Goal: Find specific page/section: Find specific page/section

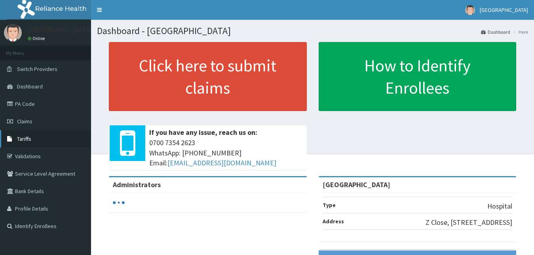
click at [47, 134] on link "Tariffs" at bounding box center [45, 138] width 91 height 17
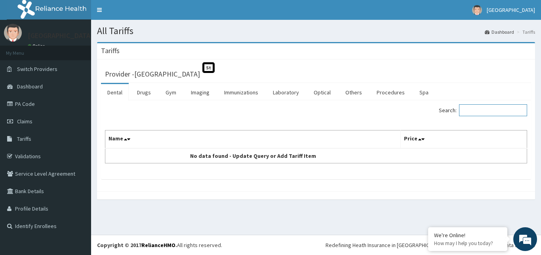
click at [503, 114] on input "Search:" at bounding box center [493, 110] width 68 height 12
type input "e"
type input "derma"
click at [391, 91] on link "Procedures" at bounding box center [390, 92] width 41 height 17
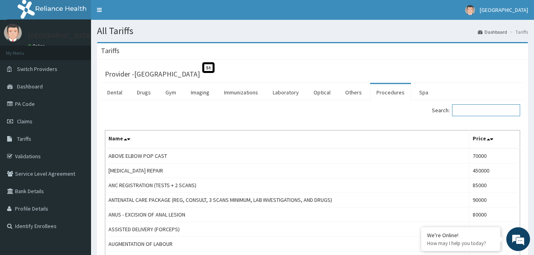
click at [495, 108] on input "Search:" at bounding box center [486, 110] width 68 height 12
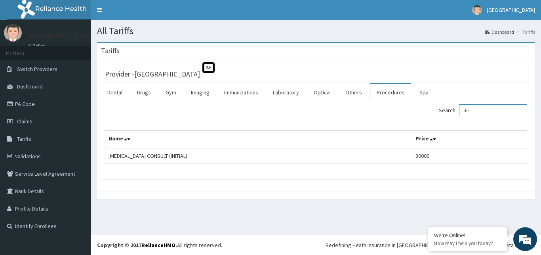
type input "d"
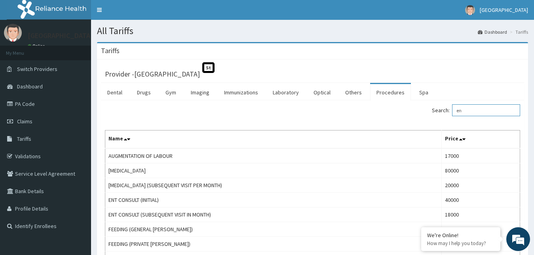
type input "e"
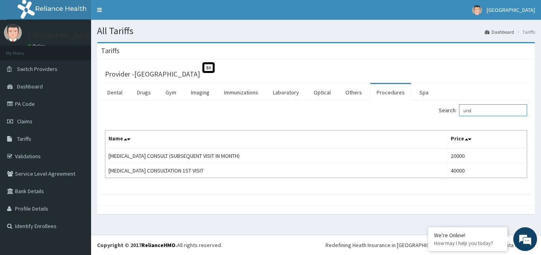
click at [489, 111] on input "urol" at bounding box center [493, 110] width 68 height 12
type input "u"
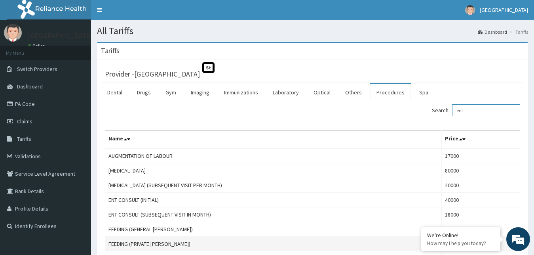
scroll to position [40, 0]
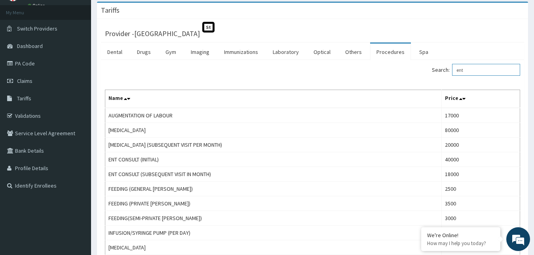
click at [473, 71] on input "ent" at bounding box center [486, 70] width 68 height 12
type input "e"
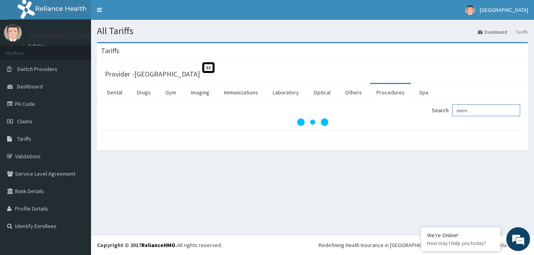
scroll to position [0, 0]
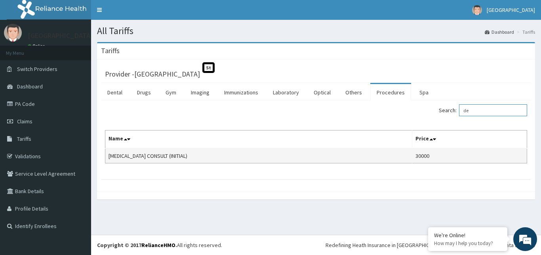
type input "d"
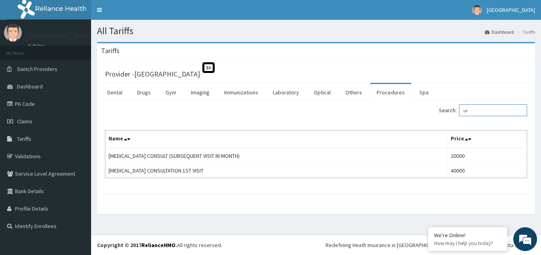
type input "u"
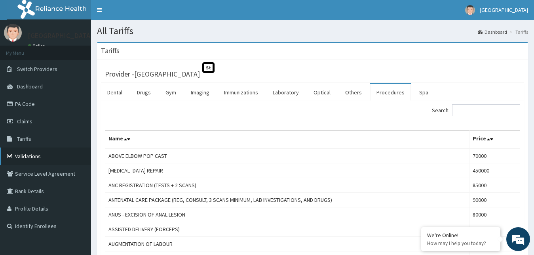
click at [16, 159] on link "Validations" at bounding box center [45, 155] width 91 height 17
